Goal: Transaction & Acquisition: Purchase product/service

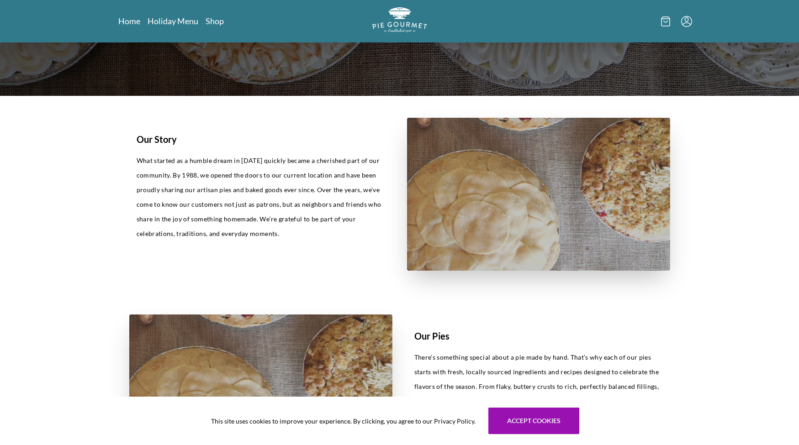
scroll to position [91, 0]
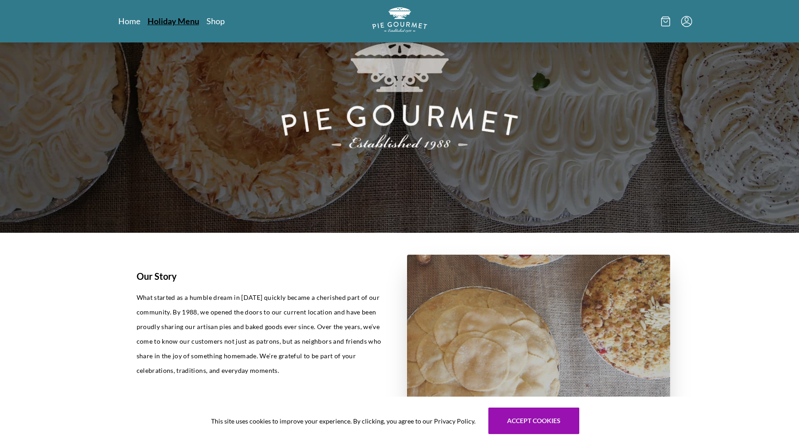
click at [175, 17] on link "Holiday Menu" at bounding box center [174, 21] width 52 height 11
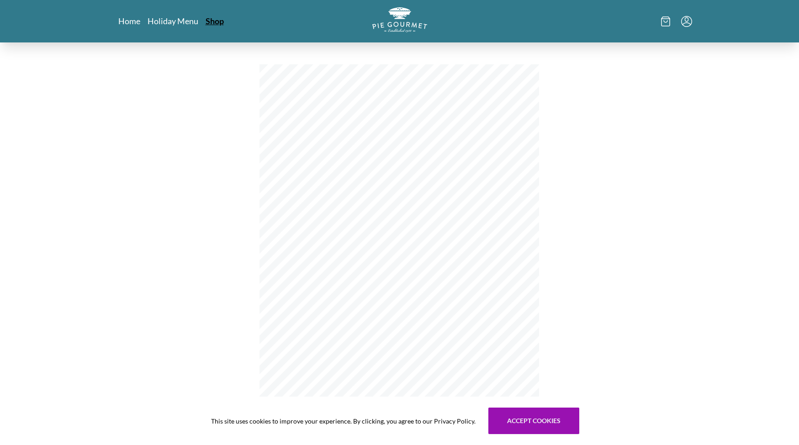
click at [219, 22] on link "Shop" at bounding box center [215, 21] width 18 height 11
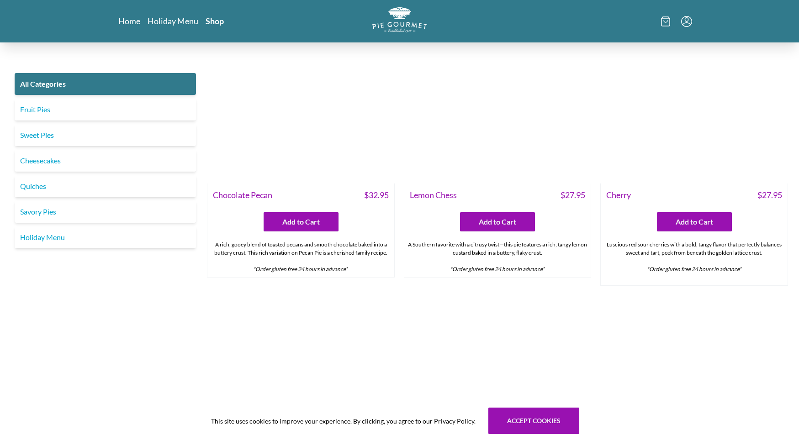
scroll to position [2545, 0]
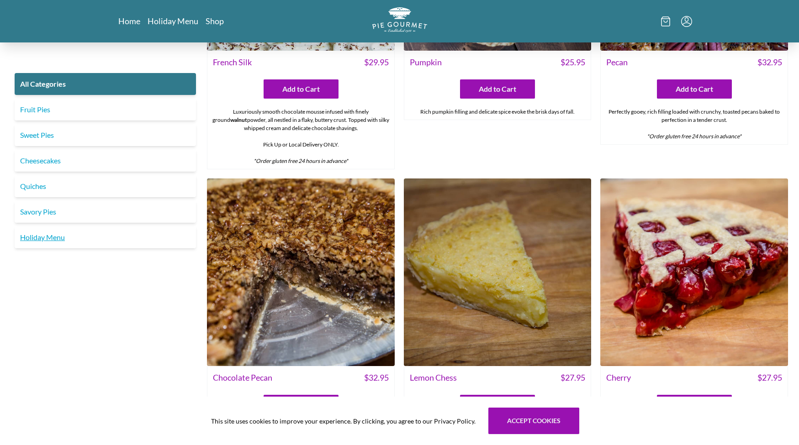
click at [53, 240] on link "Holiday Menu" at bounding box center [105, 238] width 181 height 22
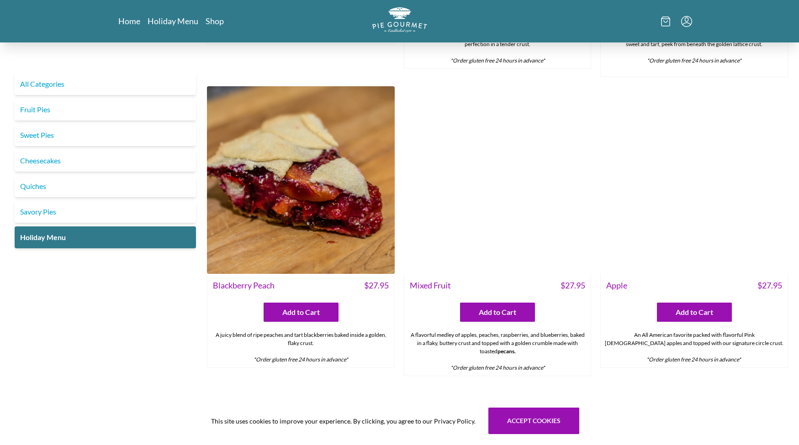
scroll to position [1249, 0]
